Goal: Navigation & Orientation: Find specific page/section

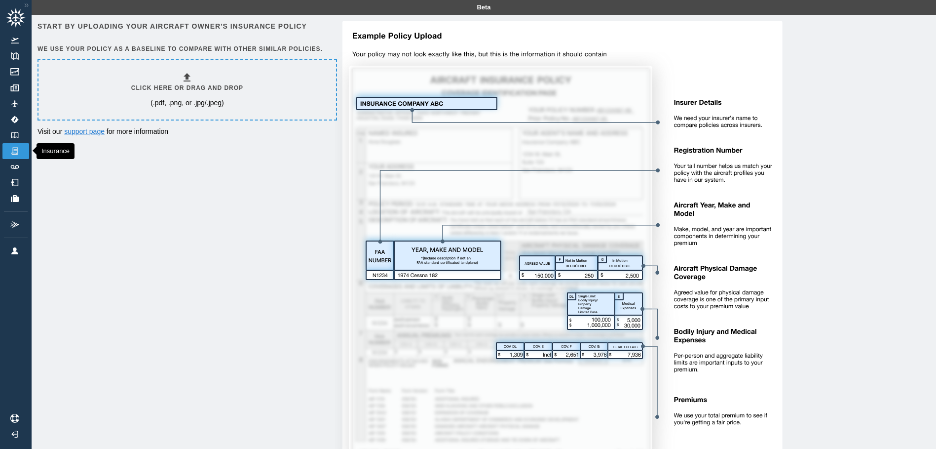
click at [21, 151] on link "Insurance" at bounding box center [15, 151] width 27 height 16
click at [16, 56] on img at bounding box center [14, 55] width 11 height 7
click at [13, 60] on link "Maps" at bounding box center [15, 56] width 27 height 16
